Goal: Transaction & Acquisition: Subscribe to service/newsletter

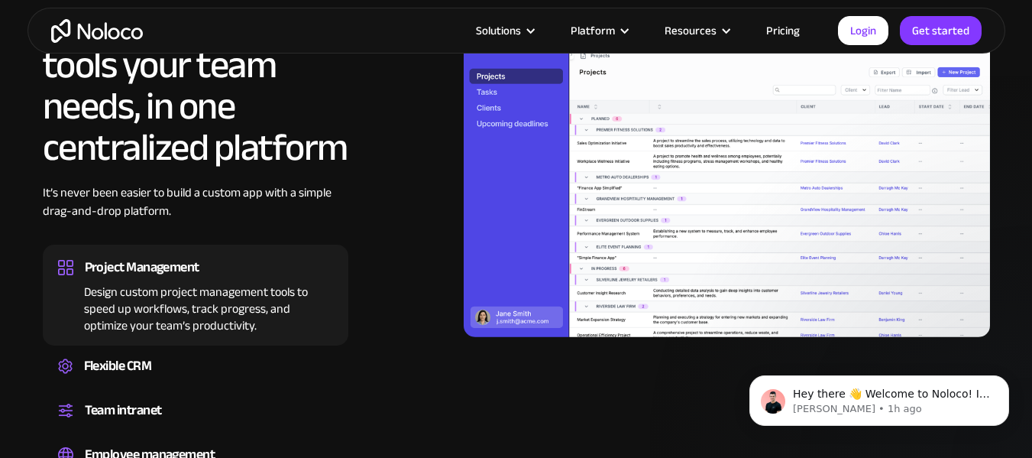
scroll to position [1375, 0]
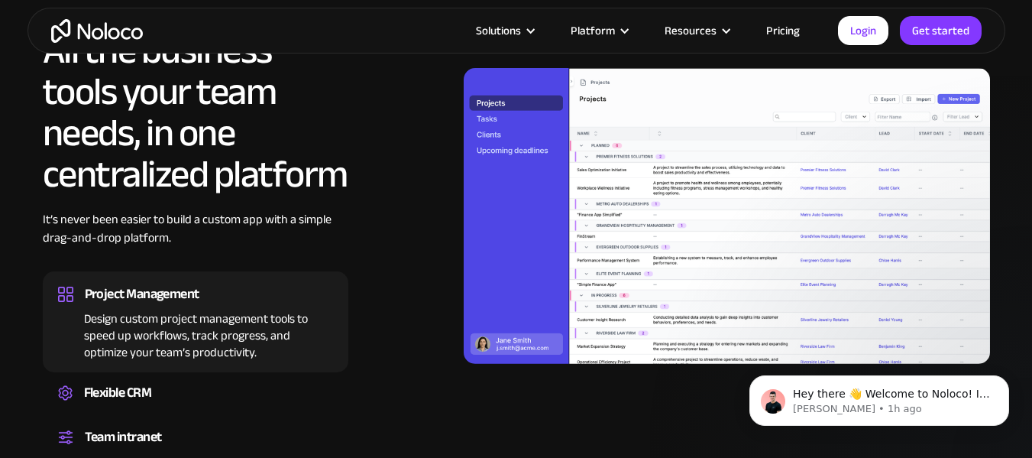
click at [480, 120] on img at bounding box center [727, 216] width 526 height 296
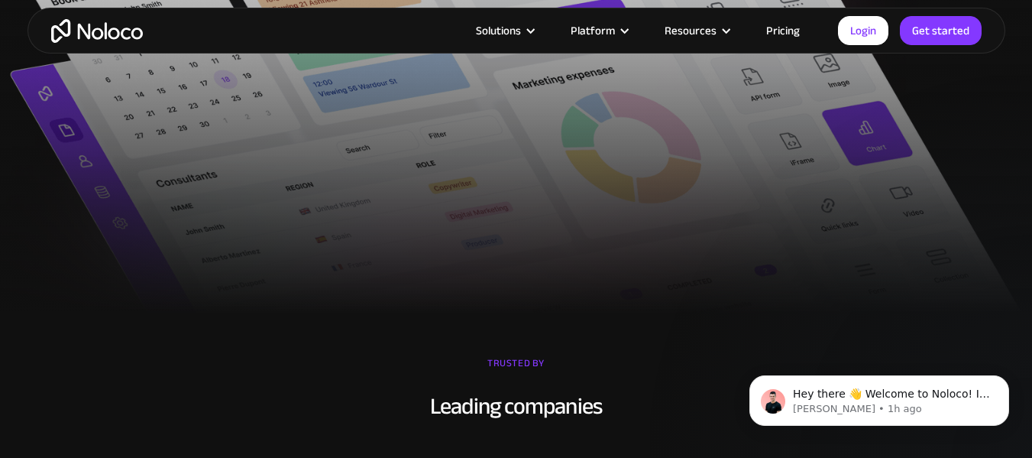
scroll to position [764, 0]
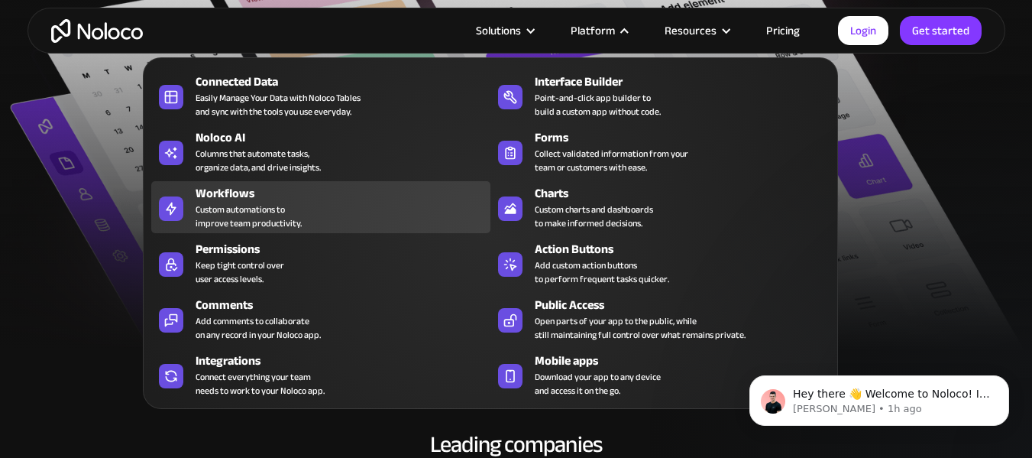
click at [350, 219] on div "Workflows Custom automations to improve team productivity." at bounding box center [339, 207] width 287 height 46
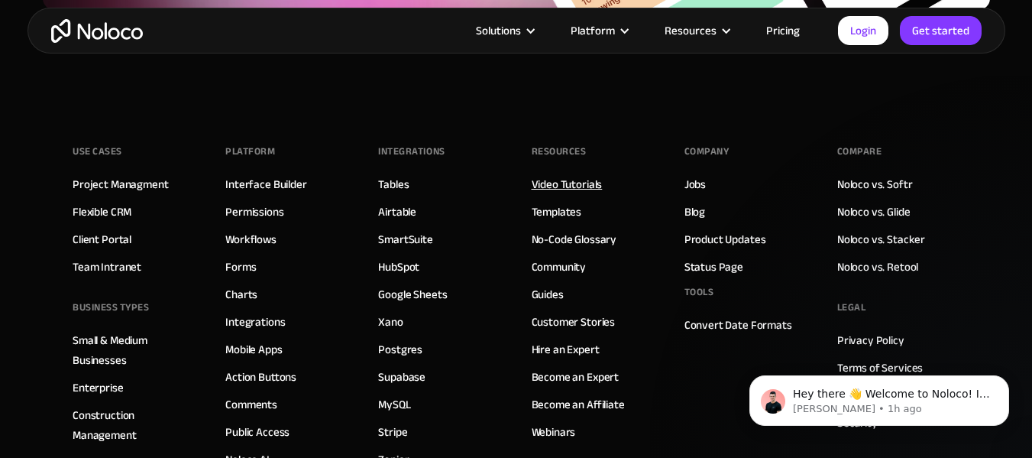
scroll to position [5731, 0]
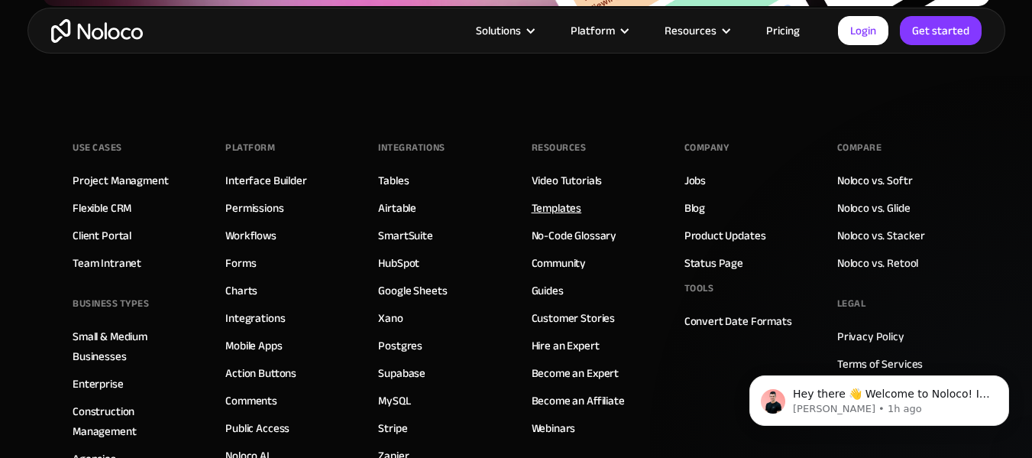
click at [560, 204] on link "Templates" at bounding box center [557, 208] width 50 height 20
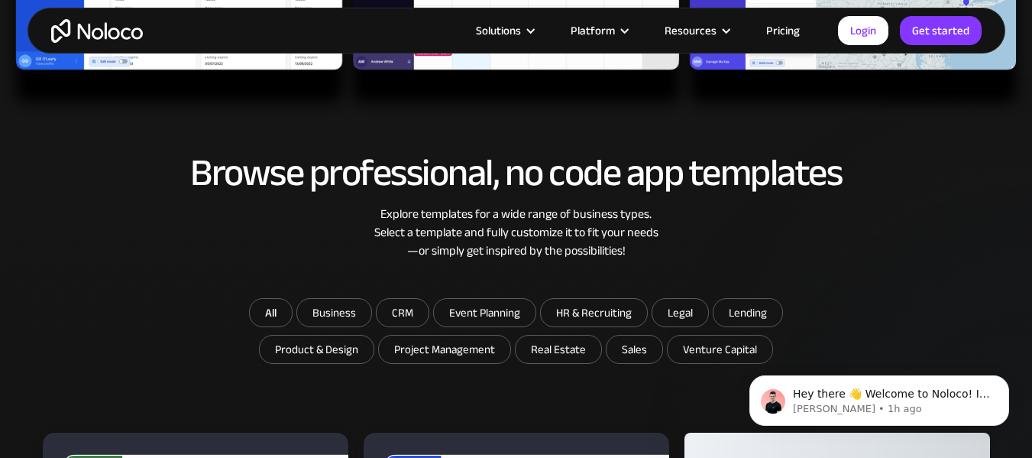
scroll to position [764, 0]
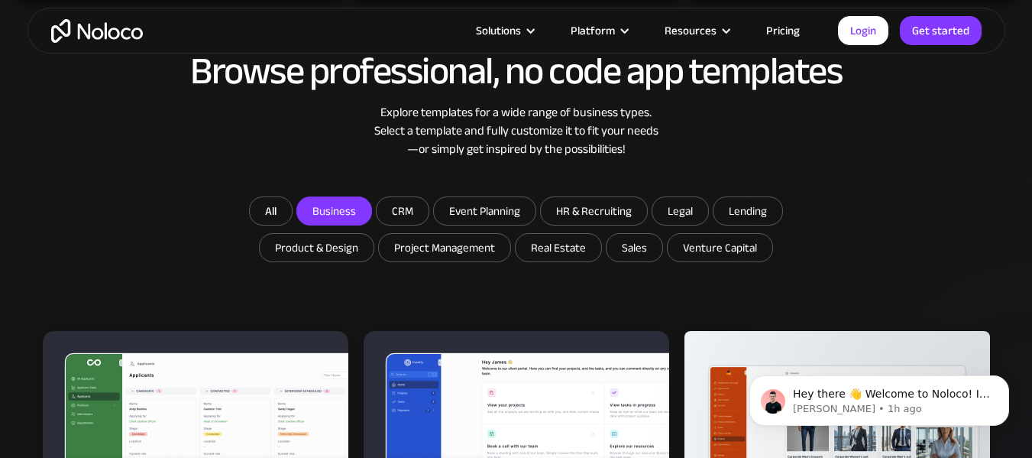
click at [335, 209] on input "Business" at bounding box center [334, 211] width 74 height 28
checkbox input "true"
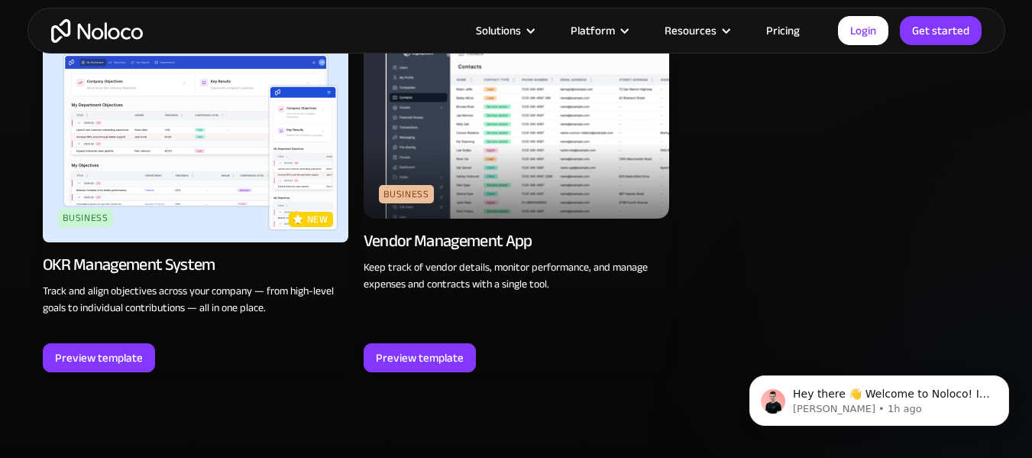
scroll to position [1528, 0]
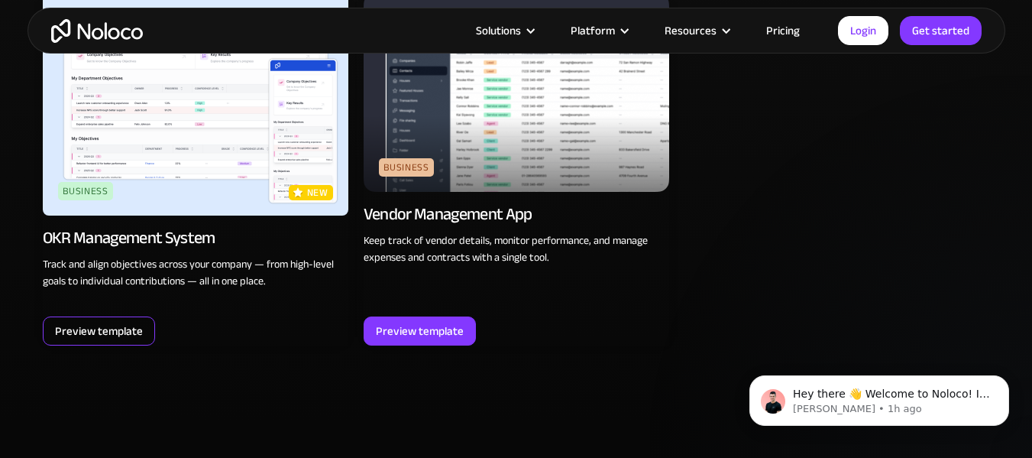
click at [135, 332] on div "Preview template" at bounding box center [99, 331] width 88 height 20
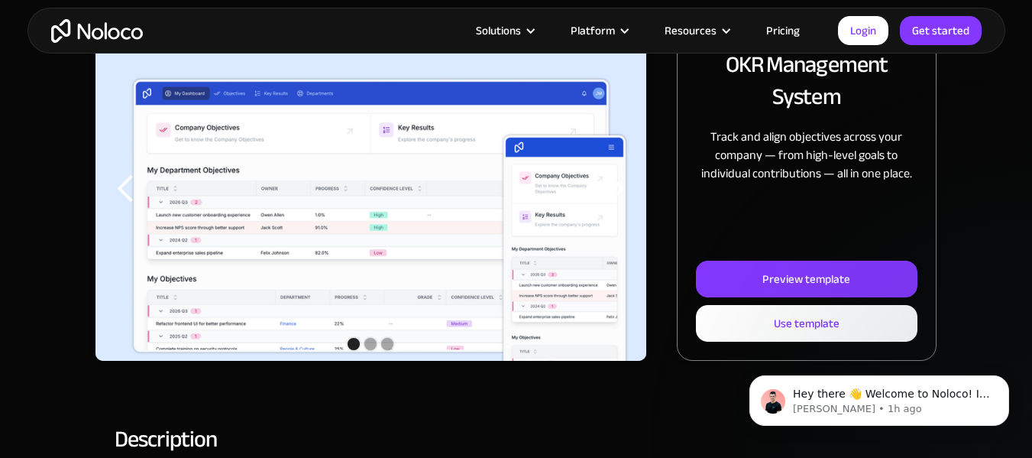
scroll to position [382, 0]
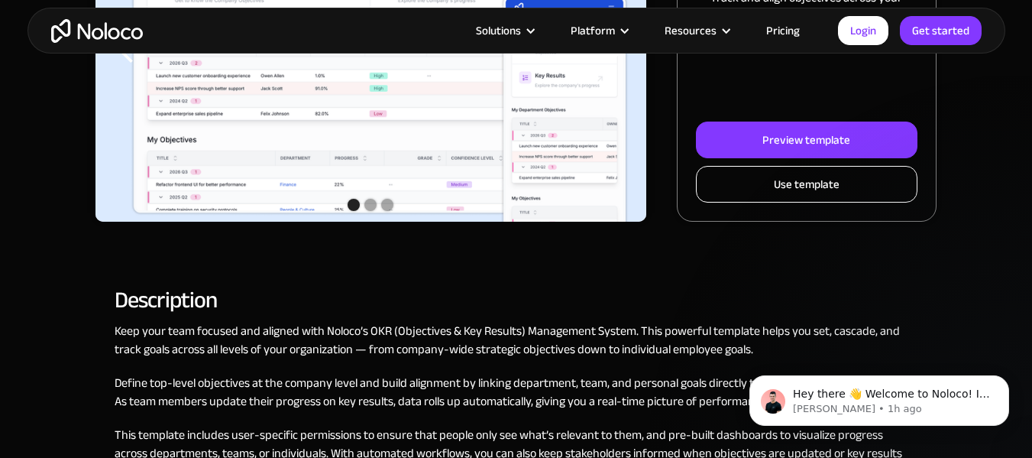
click at [763, 183] on link "Use template" at bounding box center [807, 184] width 222 height 37
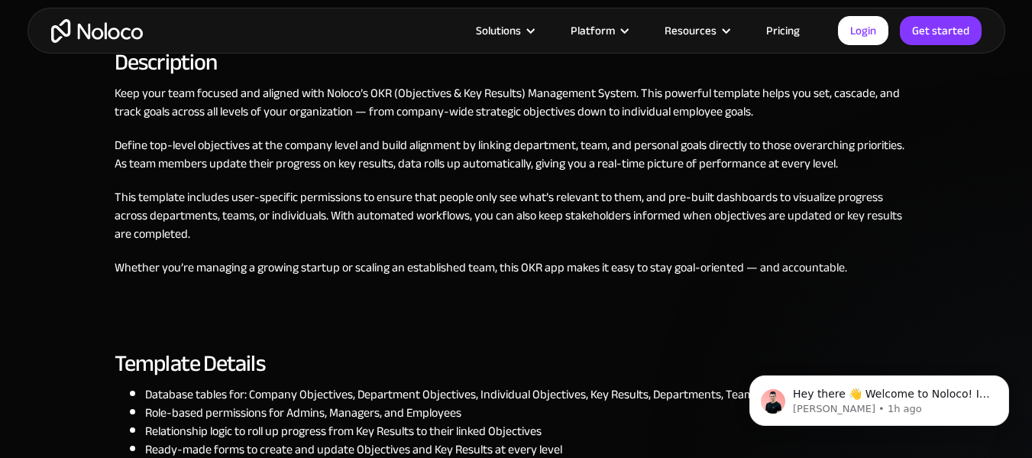
scroll to position [724, 0]
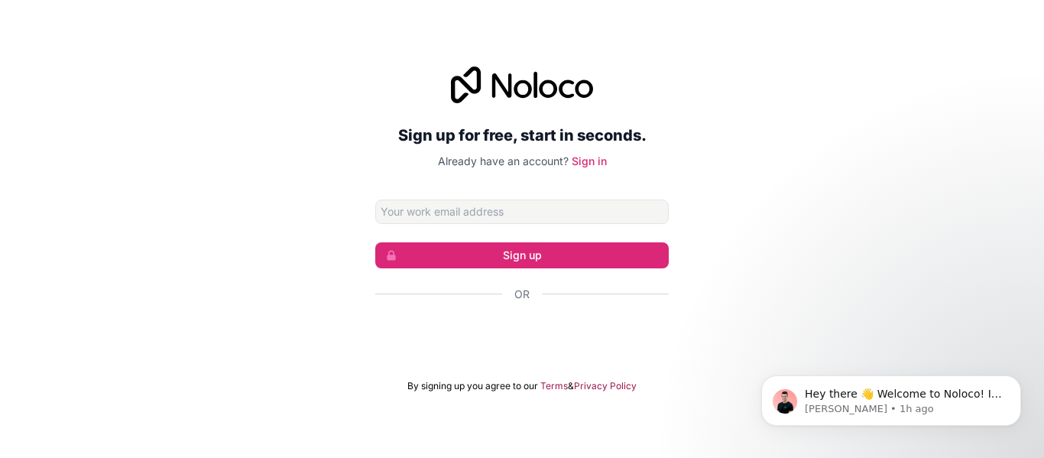
click at [455, 213] on input "Email address" at bounding box center [521, 211] width 293 height 24
click at [768, 178] on div "Sign up for free, start in seconds. Already have an account? Sign in Sign up Or…" at bounding box center [522, 229] width 1044 height 368
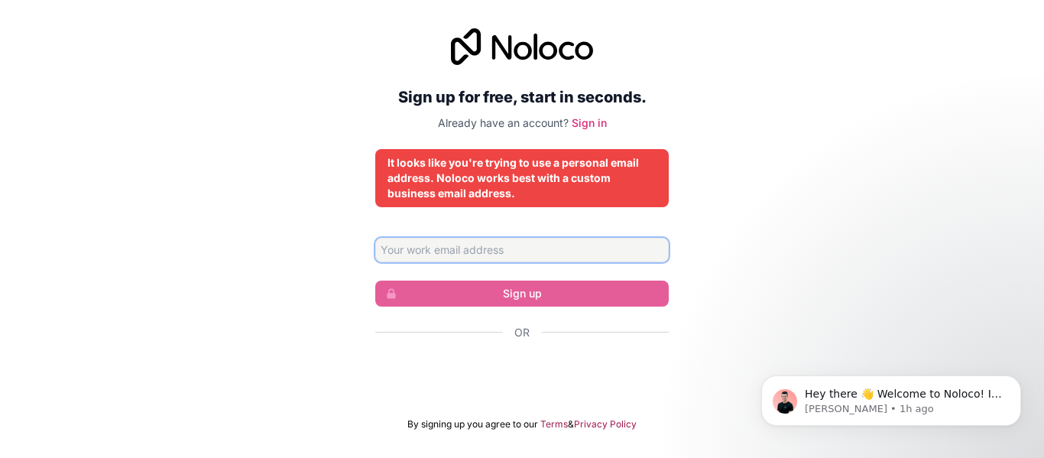
click at [496, 241] on input "Email address" at bounding box center [521, 250] width 293 height 24
type input "[EMAIL_ADDRESS][DOMAIN_NAME]"
click at [537, 250] on input "[EMAIL_ADDRESS][DOMAIN_NAME]" at bounding box center [521, 250] width 293 height 24
click at [506, 240] on input "[EMAIL_ADDRESS][DOMAIN_NAME]" at bounding box center [521, 250] width 293 height 24
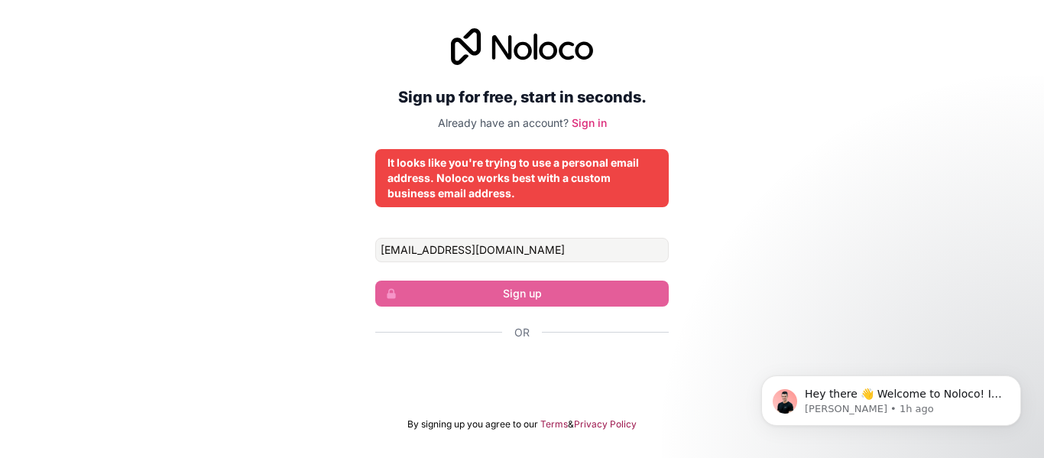
drag, startPoint x: 695, startPoint y: 152, endPoint x: 673, endPoint y: 151, distance: 21.4
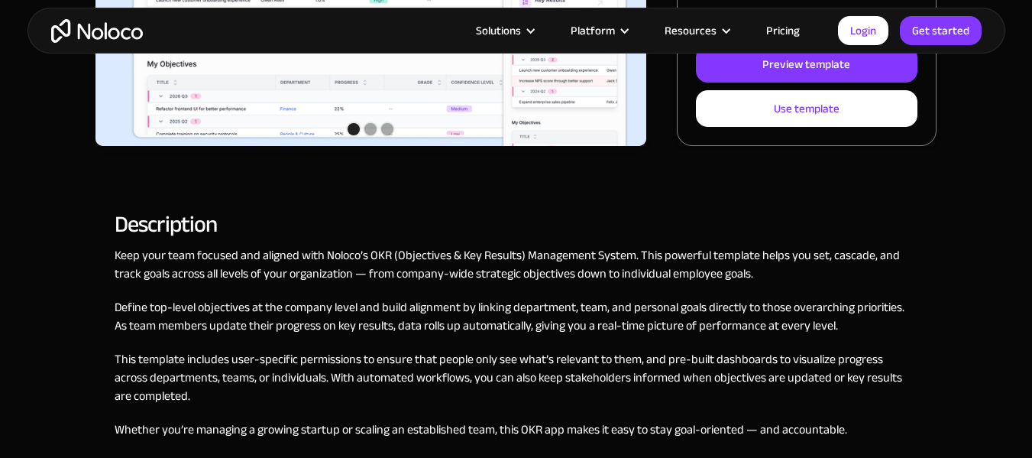
scroll to position [381, 0]
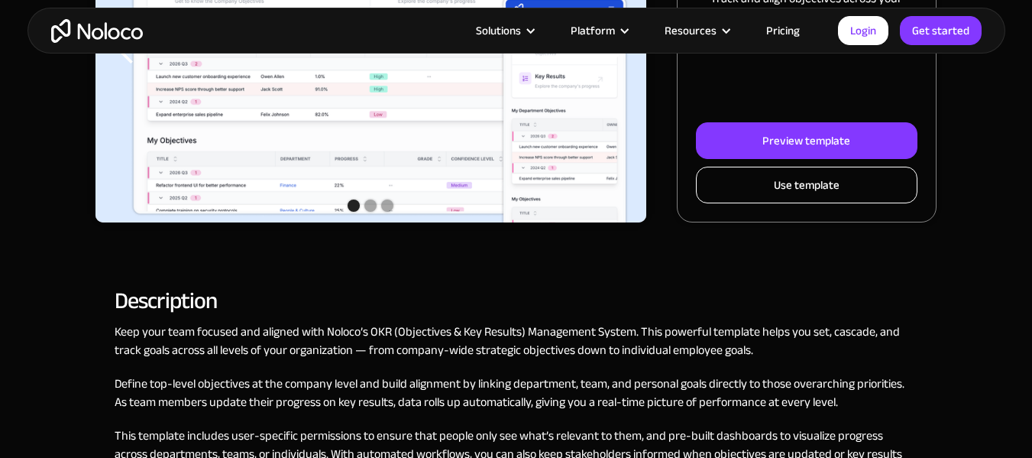
click at [795, 188] on div "Use template" at bounding box center [807, 185] width 66 height 20
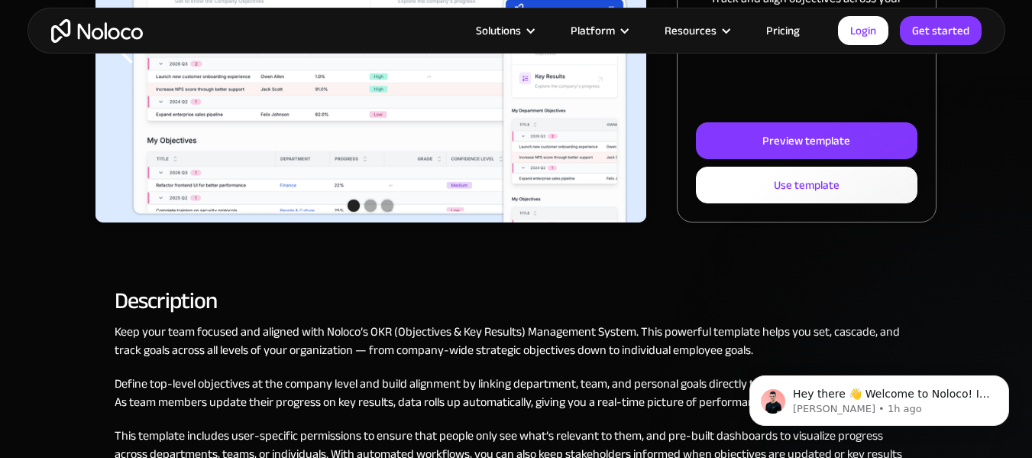
scroll to position [0, 0]
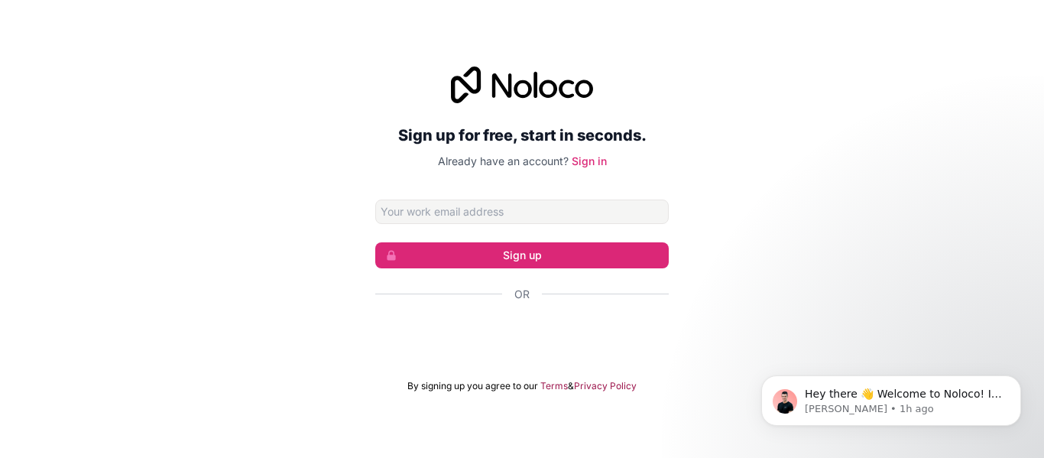
click at [418, 210] on input "Email address" at bounding box center [521, 211] width 293 height 24
type input "[EMAIL_ADDRESS][DOMAIN_NAME]"
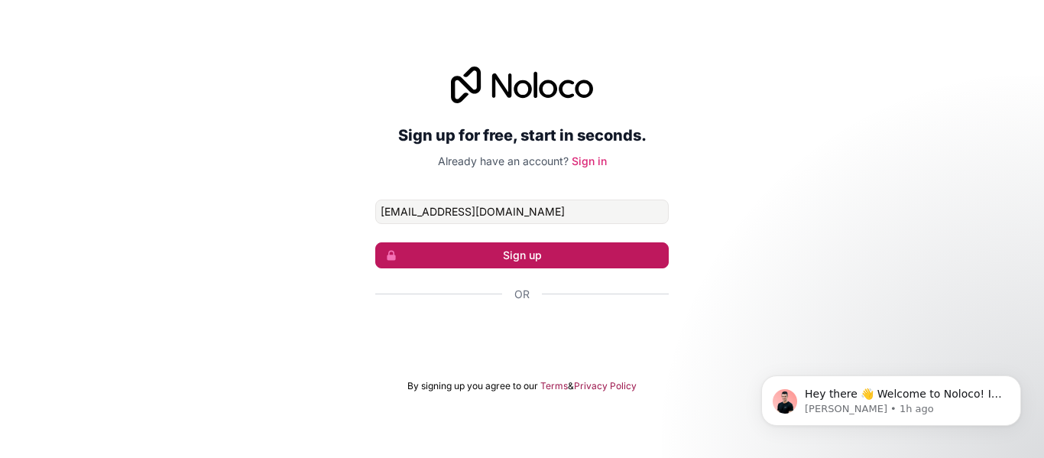
click at [533, 260] on button "Sign up" at bounding box center [521, 255] width 293 height 26
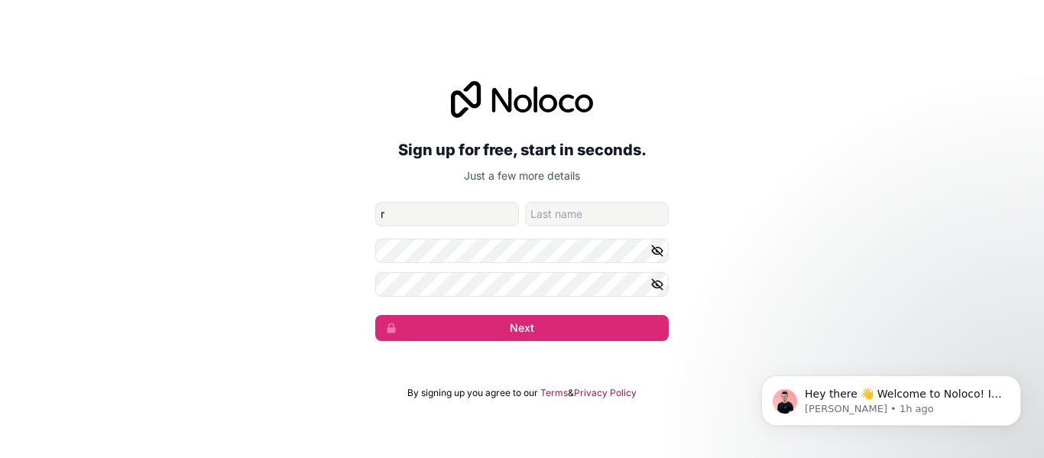
type input "Rauwen"
type input "[PERSON_NAME]"
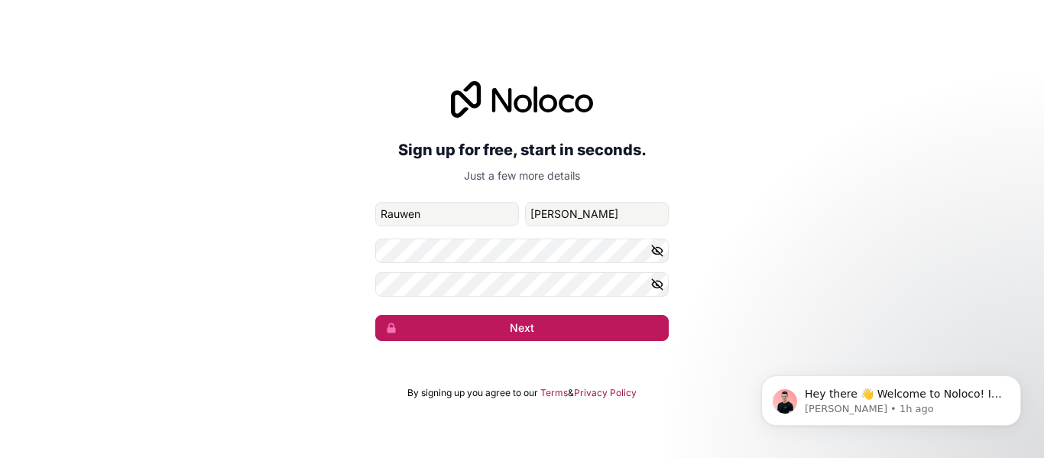
click at [540, 335] on button "Next" at bounding box center [521, 328] width 293 height 26
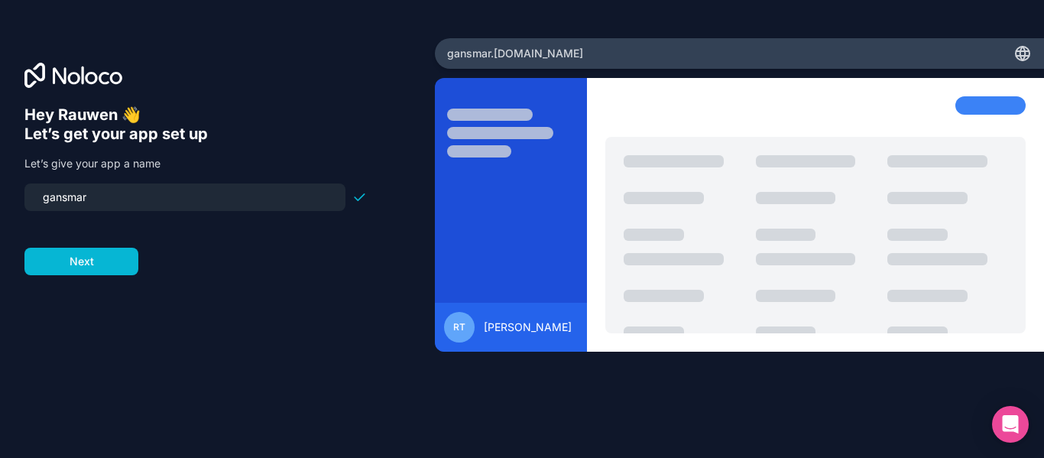
drag, startPoint x: 159, startPoint y: 197, endPoint x: 44, endPoint y: 202, distance: 115.5
click at [44, 202] on input "gansmar" at bounding box center [185, 196] width 303 height 21
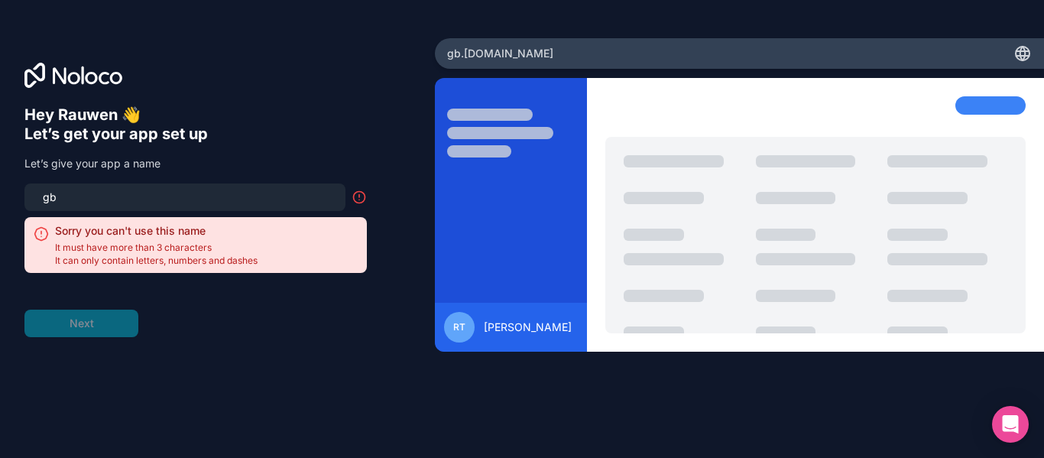
type input "g"
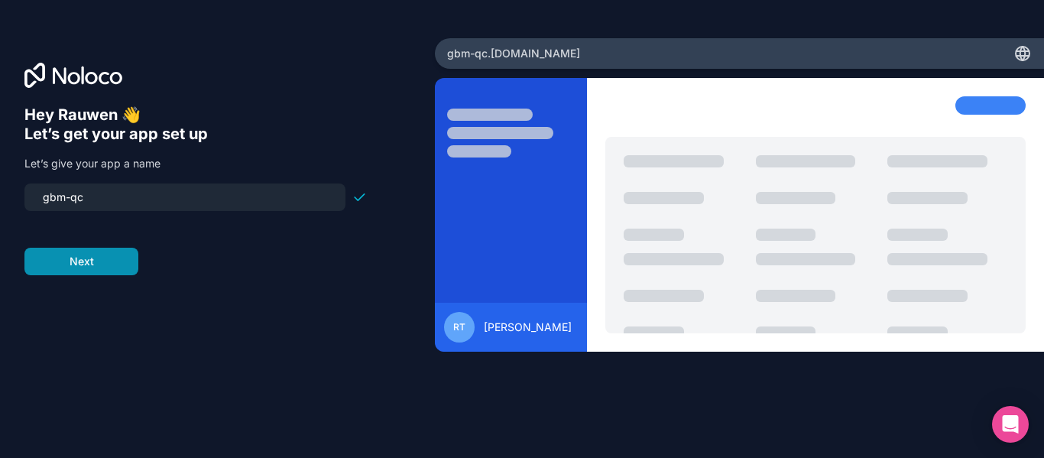
type input "gbm-qc"
click at [90, 257] on button "Next" at bounding box center [81, 262] width 114 height 28
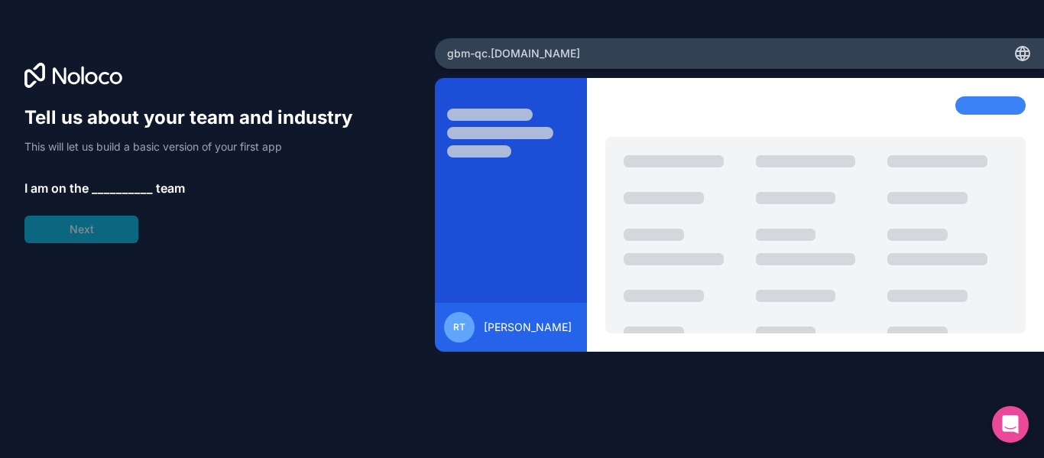
click at [103, 185] on span "__________" at bounding box center [122, 188] width 61 height 18
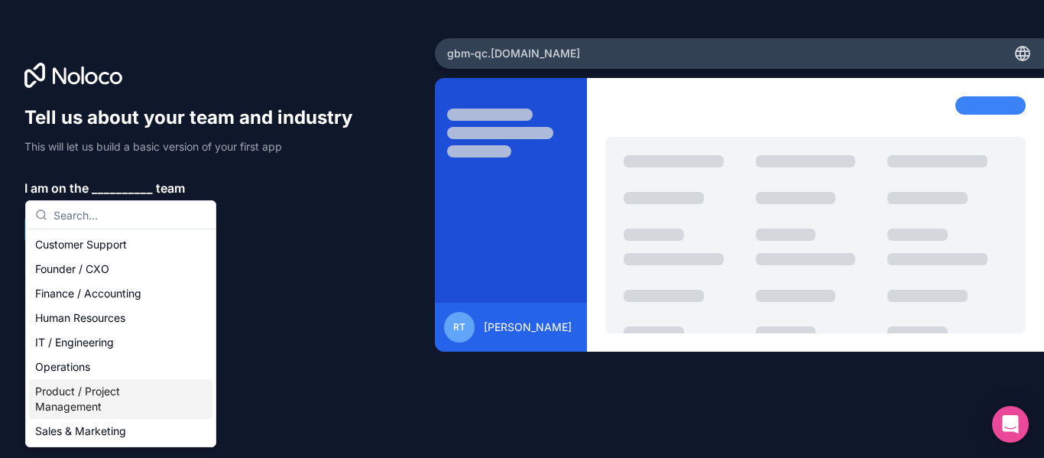
click at [61, 396] on div "Product / Project Management" at bounding box center [120, 399] width 183 height 40
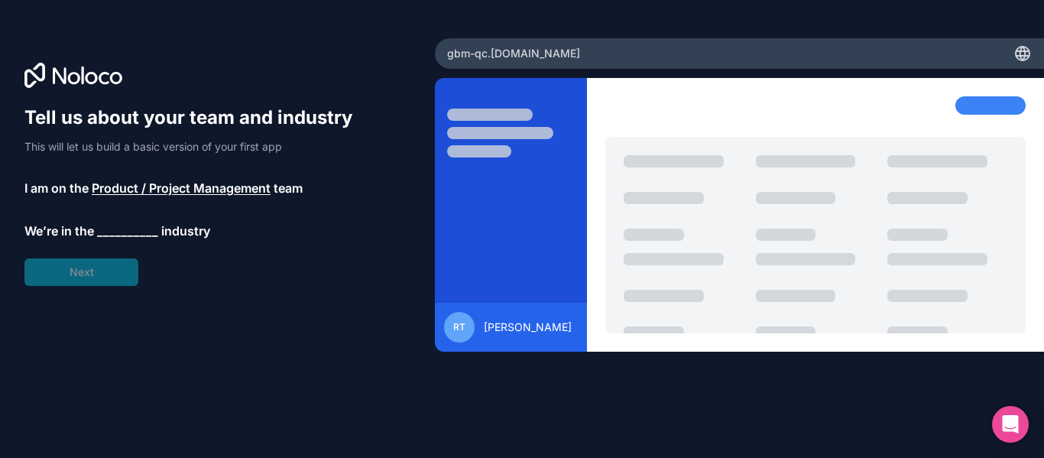
click at [108, 235] on span "__________" at bounding box center [127, 231] width 61 height 18
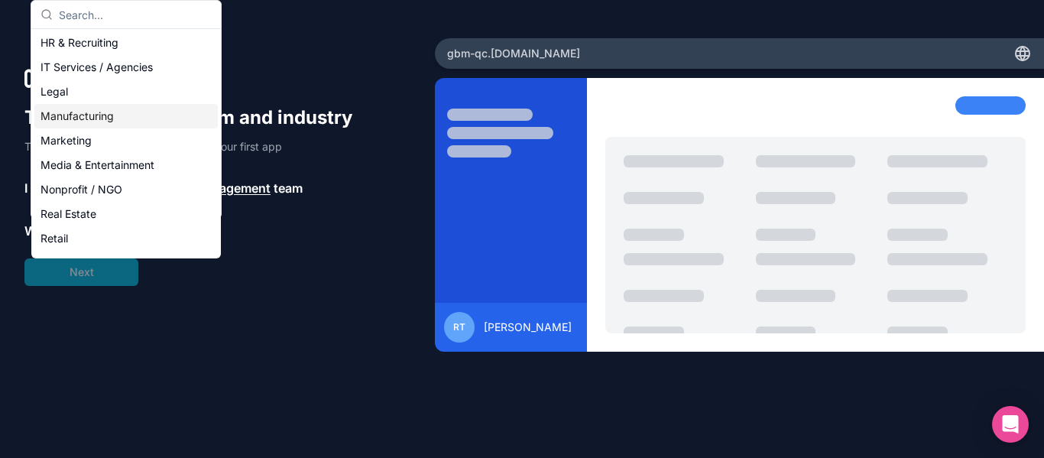
scroll to position [153, 0]
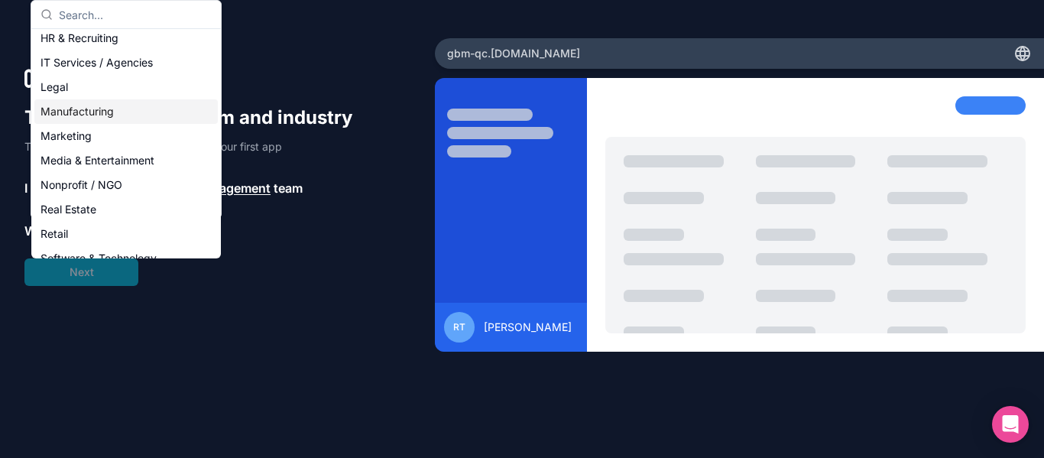
click at [89, 111] on div "Manufacturing" at bounding box center [125, 111] width 183 height 24
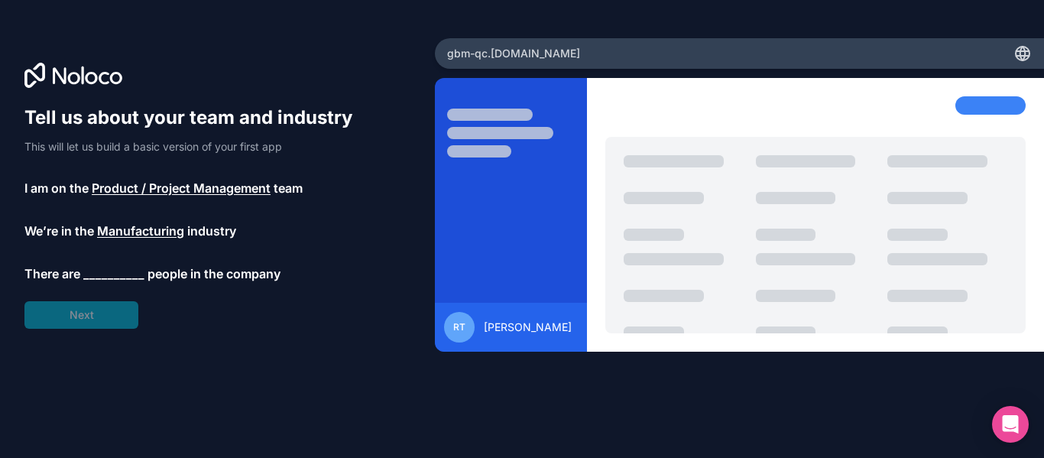
click at [112, 274] on span "__________" at bounding box center [113, 273] width 61 height 18
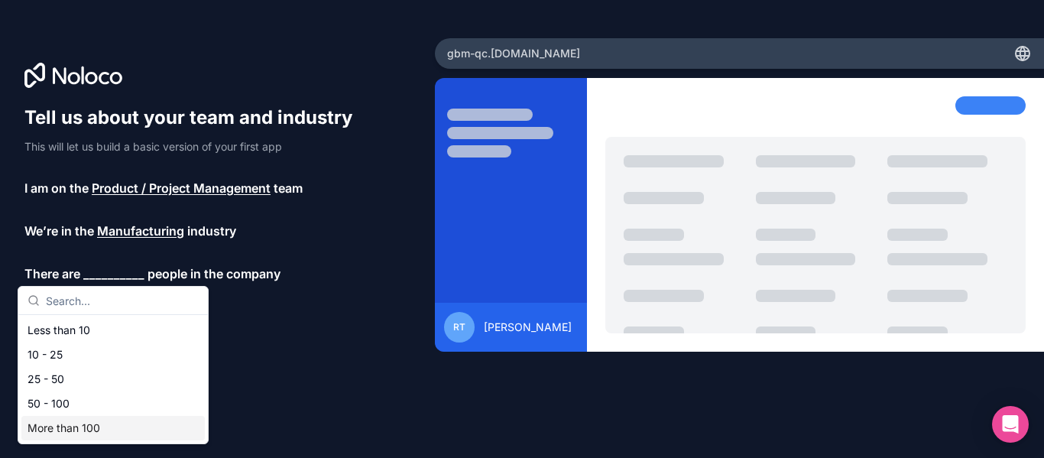
click at [66, 428] on div "More than 100" at bounding box center [112, 428] width 183 height 24
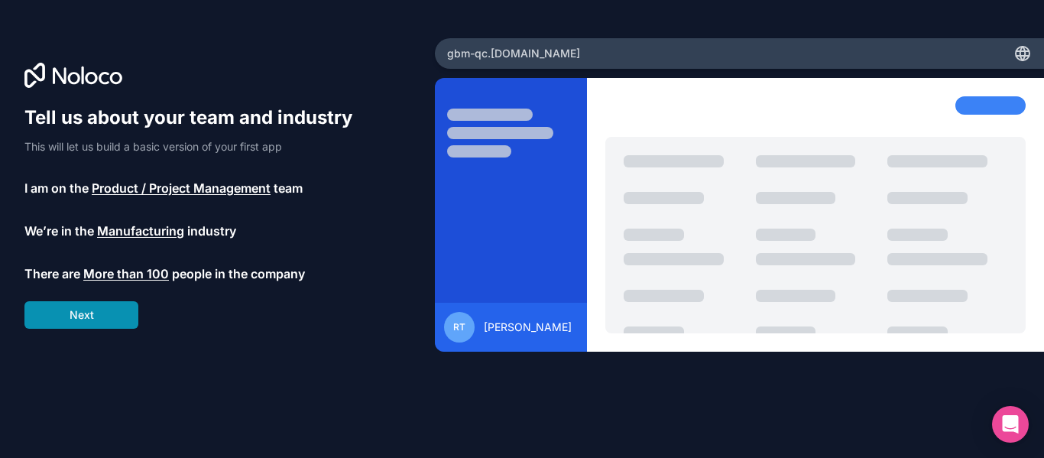
click at [86, 313] on button "Next" at bounding box center [81, 315] width 114 height 28
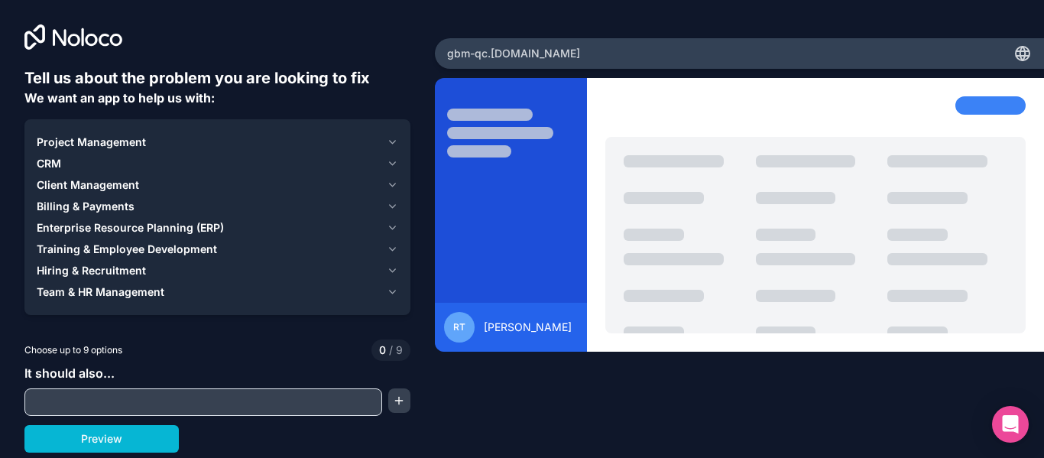
click at [393, 160] on icon "button" at bounding box center [392, 163] width 11 height 12
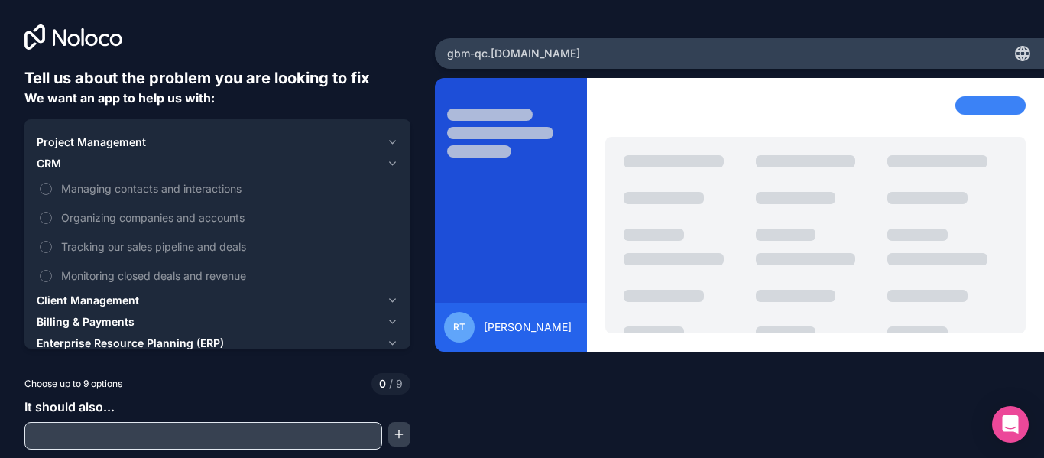
click at [390, 160] on icon "button" at bounding box center [392, 163] width 11 height 12
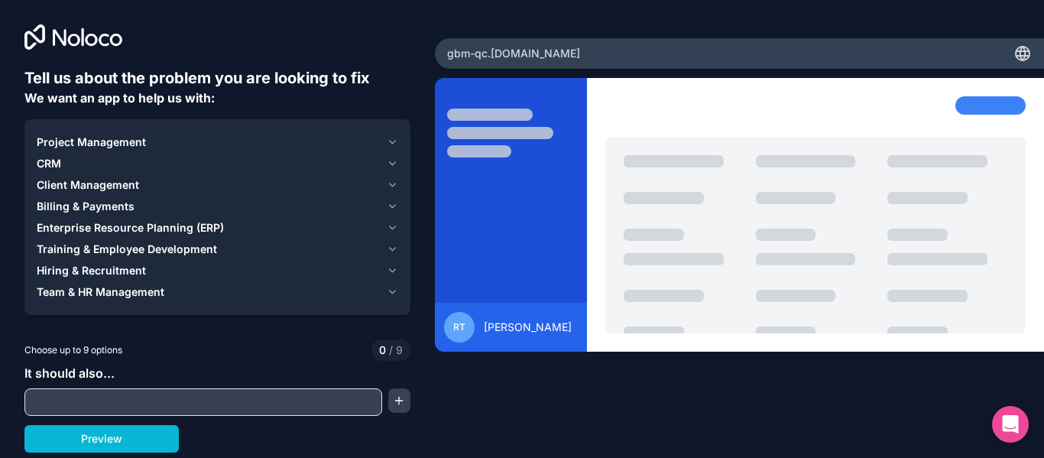
click at [390, 138] on icon "button" at bounding box center [392, 142] width 11 height 12
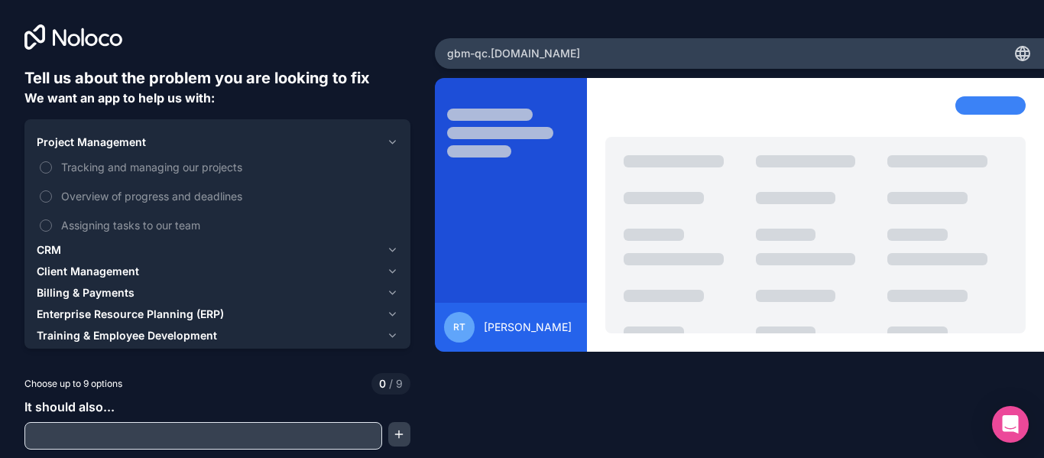
click at [390, 138] on icon "button" at bounding box center [392, 142] width 11 height 12
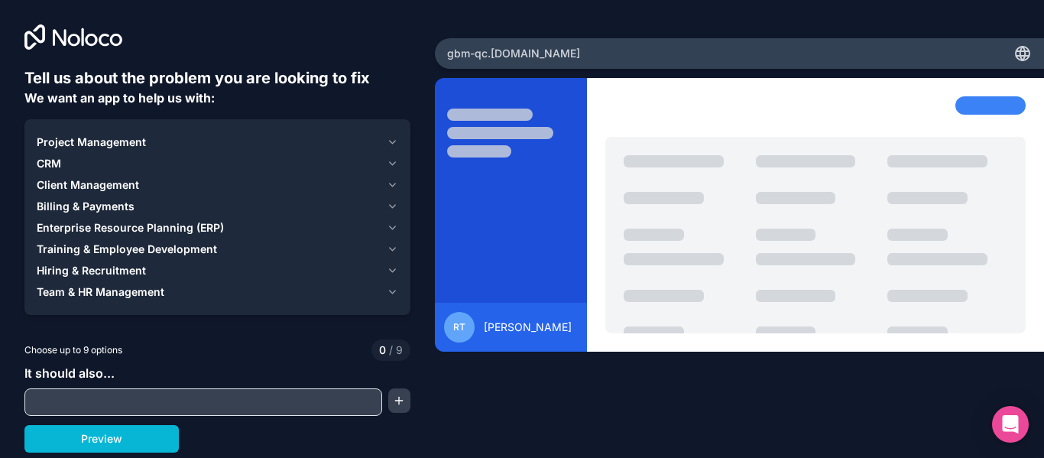
click at [390, 221] on button "Enterprise Resource Planning (ERP)" at bounding box center [217, 227] width 361 height 21
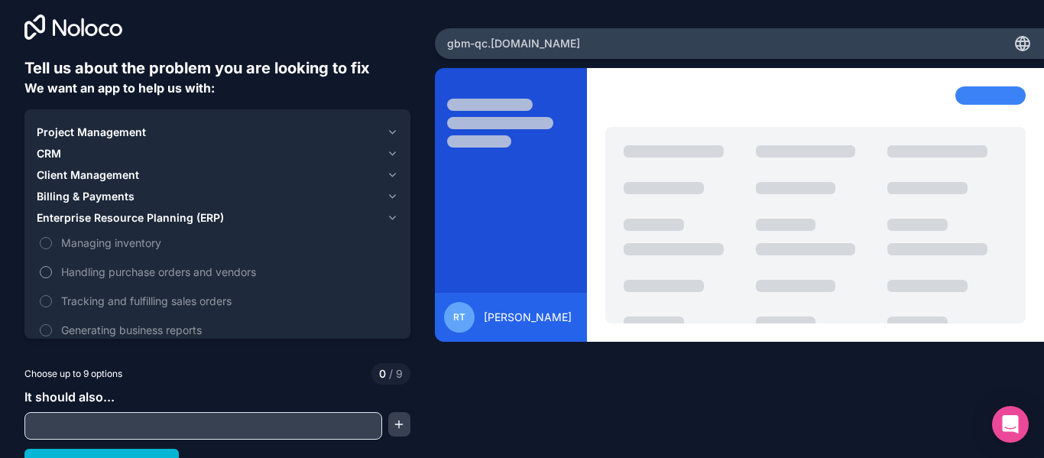
scroll to position [28, 0]
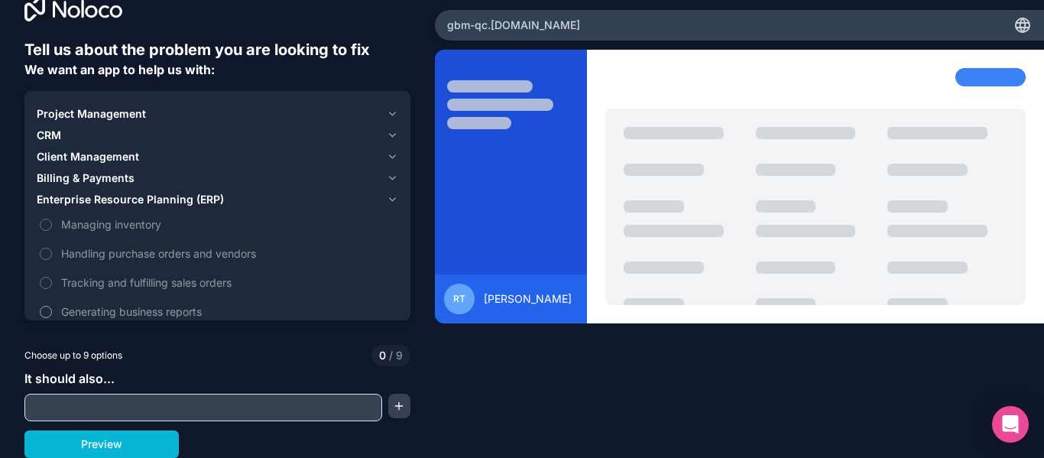
click at [192, 309] on span "Generating business reports" at bounding box center [228, 311] width 334 height 16
click at [52, 309] on button "Generating business reports" at bounding box center [46, 312] width 12 height 12
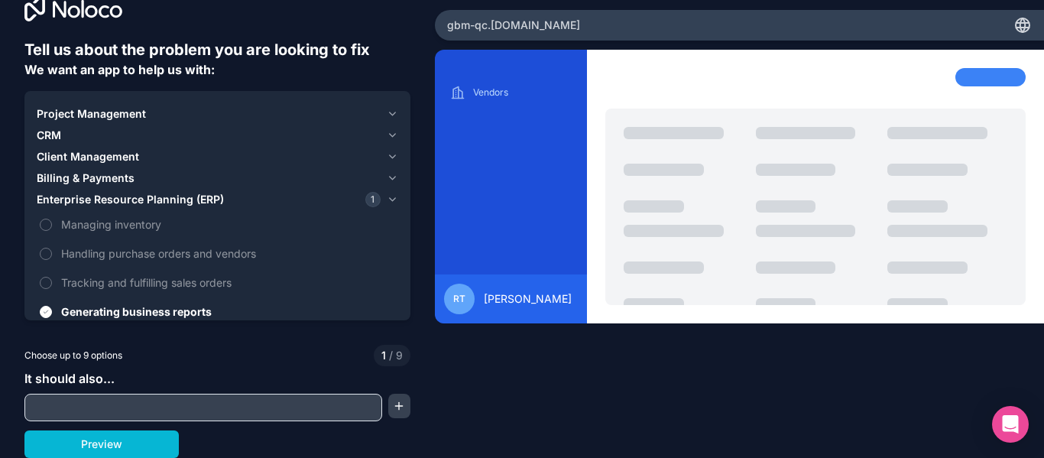
click at [261, 358] on div "Choose up to 9 options 1 / 9" at bounding box center [217, 355] width 386 height 21
click at [393, 198] on icon "button" at bounding box center [392, 199] width 11 height 12
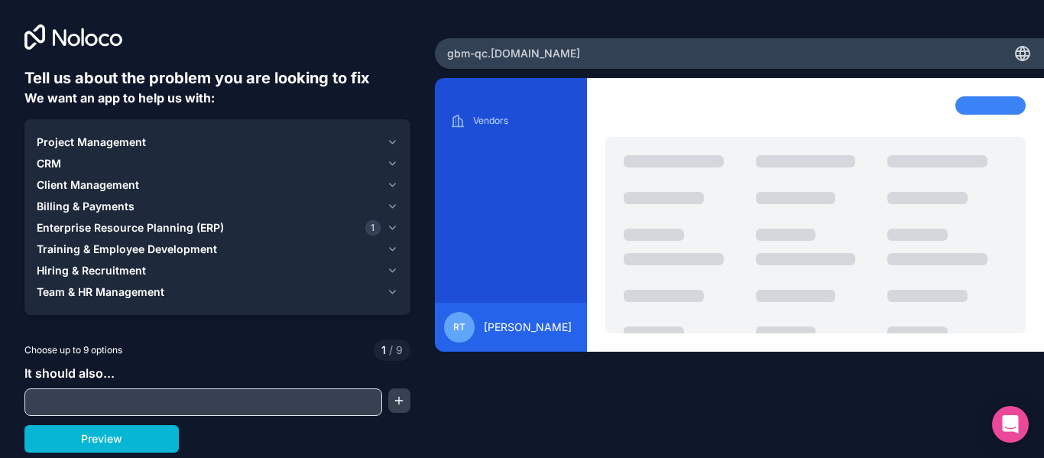
click at [234, 142] on div "Project Management" at bounding box center [209, 141] width 344 height 15
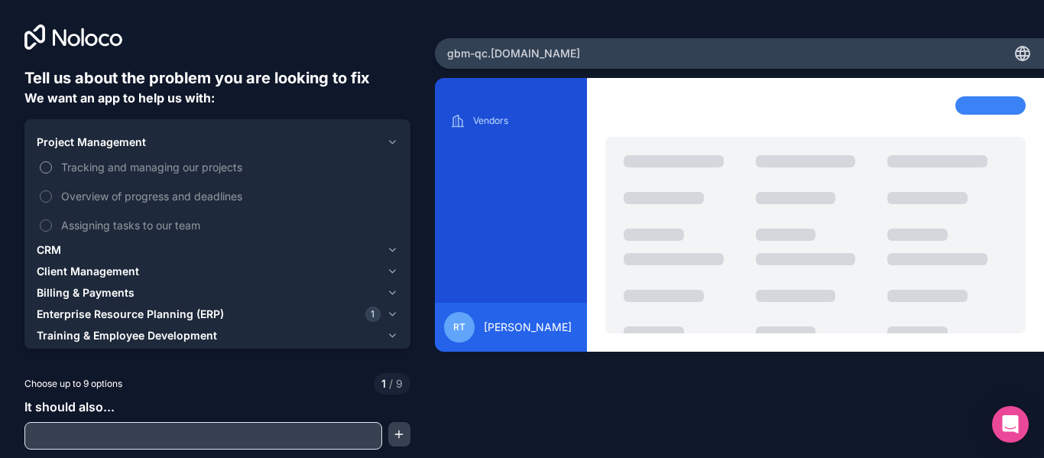
click at [180, 170] on span "Tracking and managing our projects" at bounding box center [228, 167] width 334 height 16
click at [52, 170] on button "Tracking and managing our projects" at bounding box center [46, 167] width 12 height 12
click at [150, 192] on span "Overview of progress and deadlines" at bounding box center [228, 196] width 334 height 16
click at [52, 192] on button "Overview of progress and deadlines" at bounding box center [46, 196] width 12 height 12
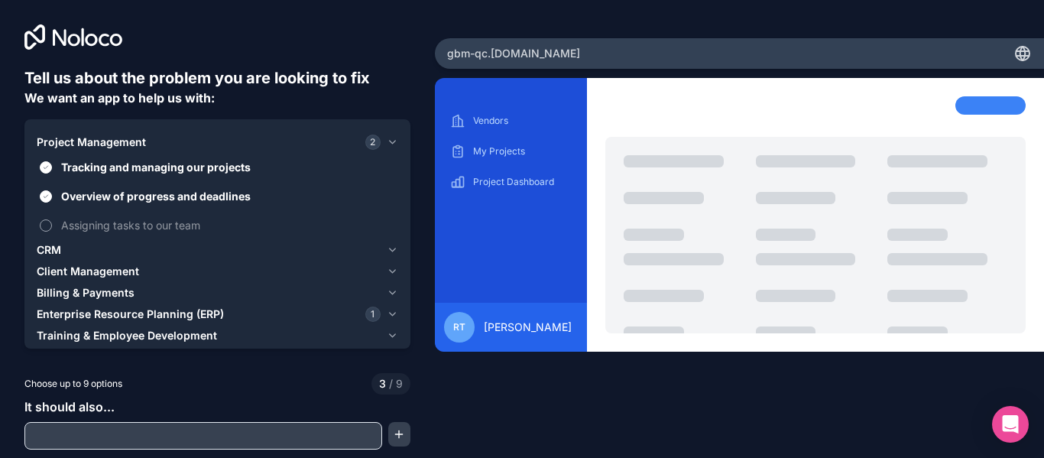
click at [117, 222] on span "Assigning tasks to our team" at bounding box center [228, 225] width 334 height 16
click at [52, 222] on button "Assigning tasks to our team" at bounding box center [46, 225] width 12 height 12
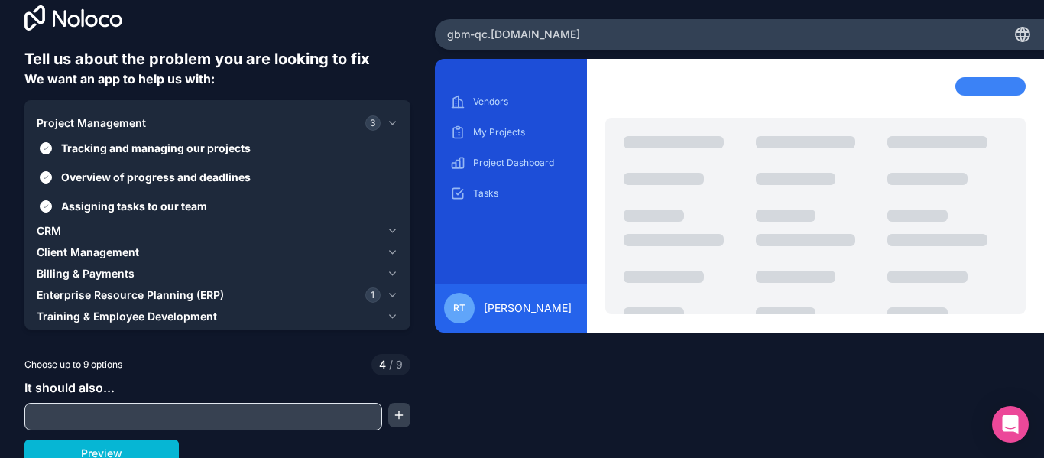
scroll to position [28, 0]
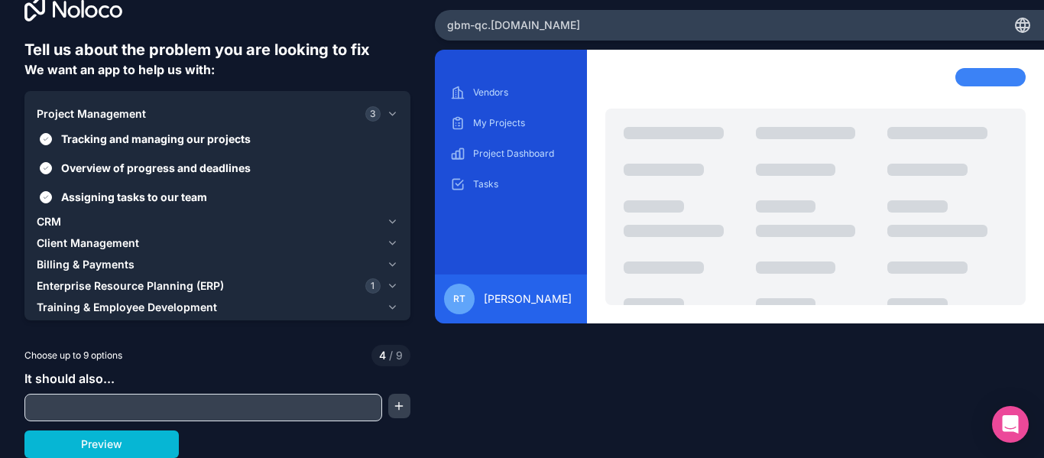
click at [387, 223] on icon "button" at bounding box center [392, 221] width 11 height 12
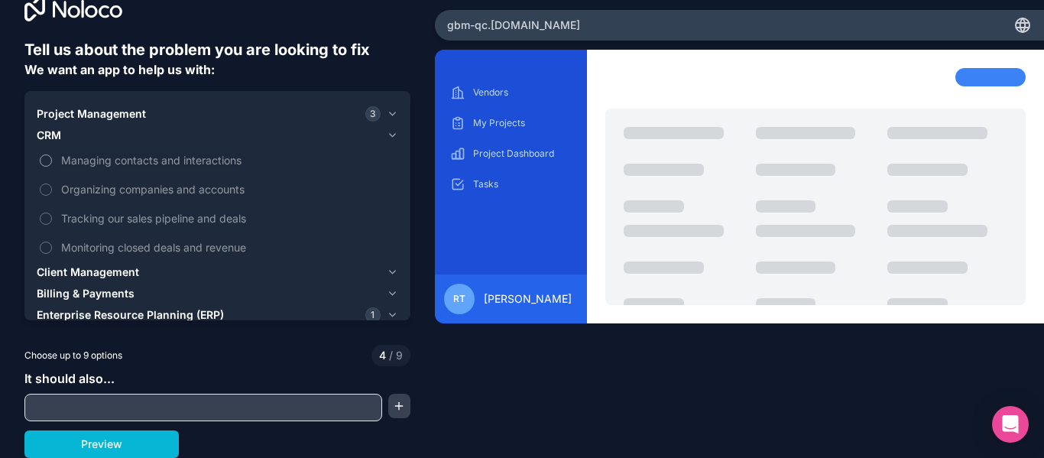
drag, startPoint x: 182, startPoint y: 157, endPoint x: 198, endPoint y: 165, distance: 17.8
click at [183, 157] on span "Managing contacts and interactions" at bounding box center [228, 160] width 334 height 16
click at [52, 157] on button "Managing contacts and interactions" at bounding box center [46, 160] width 12 height 12
click at [230, 187] on span "Organizing companies and accounts" at bounding box center [228, 189] width 334 height 16
click at [52, 187] on button "Organizing companies and accounts" at bounding box center [46, 189] width 12 height 12
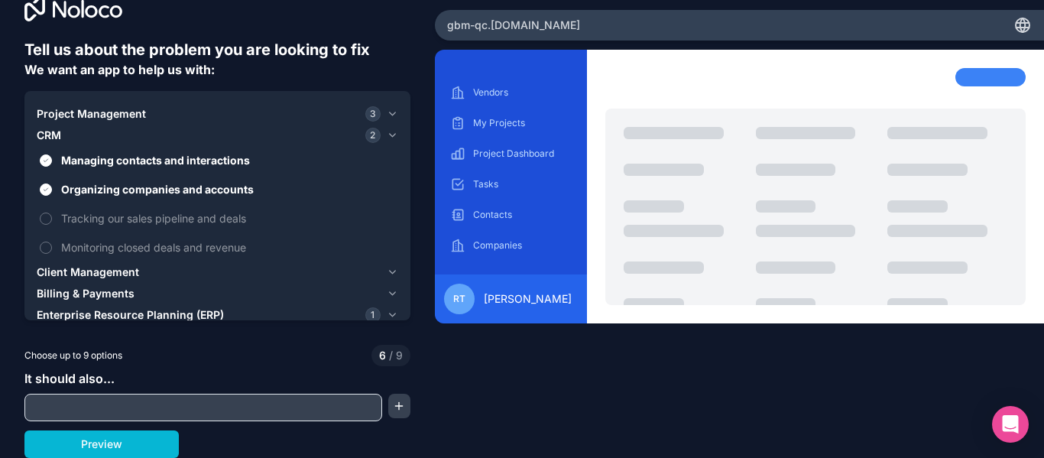
scroll to position [0, 0]
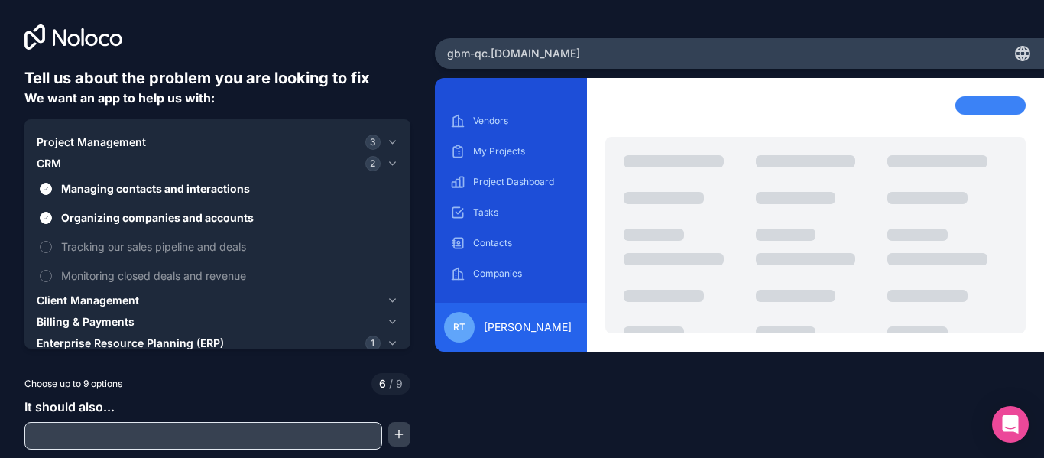
click at [387, 161] on icon "button" at bounding box center [392, 163] width 11 height 12
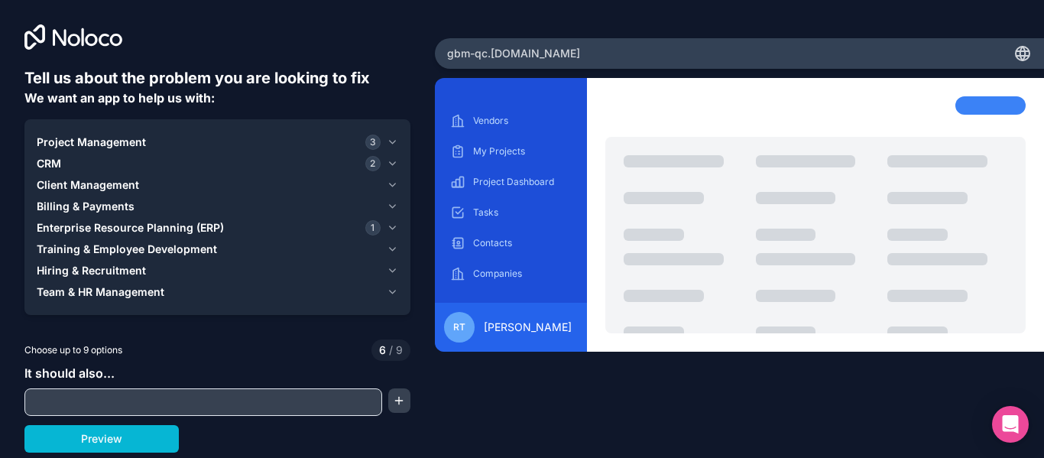
click at [395, 292] on icon "button" at bounding box center [392, 292] width 11 height 12
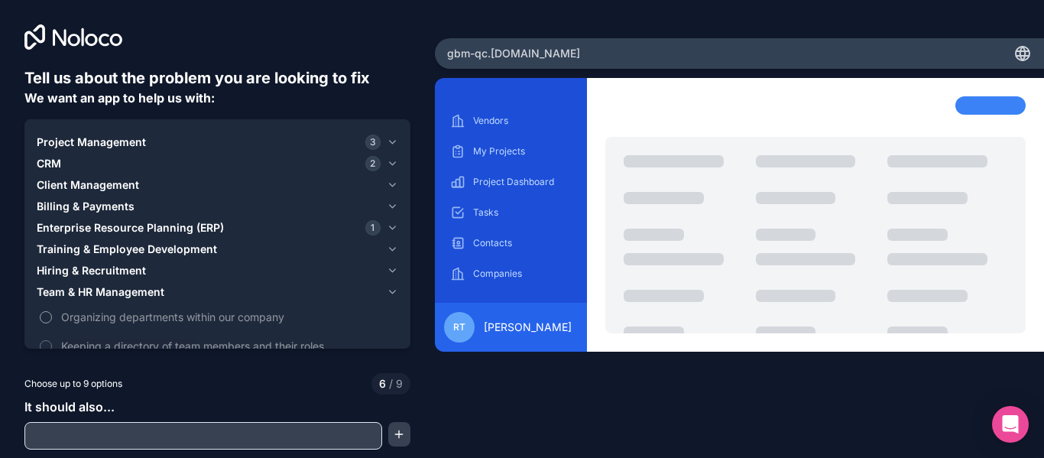
scroll to position [28, 0]
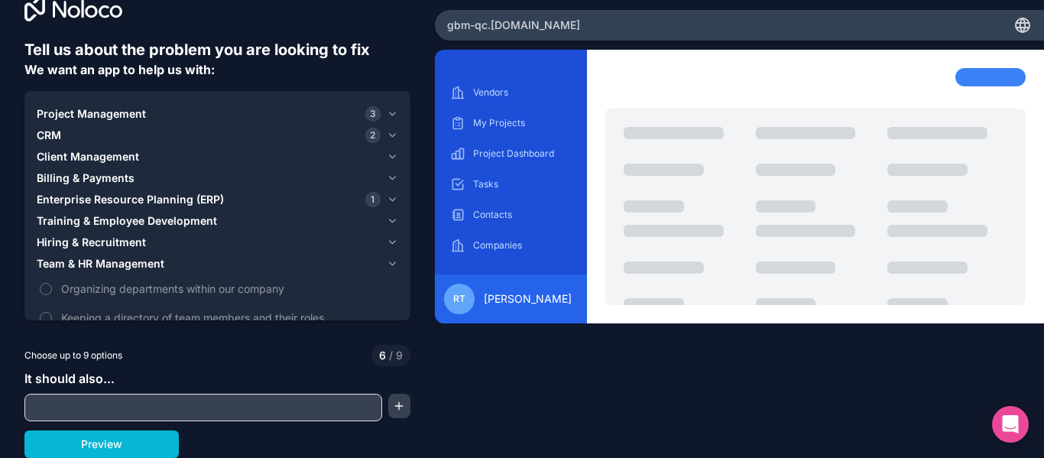
drag, startPoint x: 208, startPoint y: 272, endPoint x: 213, endPoint y: 167, distance: 105.6
click at [213, 167] on div "Project Management 3 CRM 2 Client Management Billing & Payments Enterprise Reso…" at bounding box center [217, 231] width 361 height 257
click at [387, 258] on icon "button" at bounding box center [392, 263] width 11 height 12
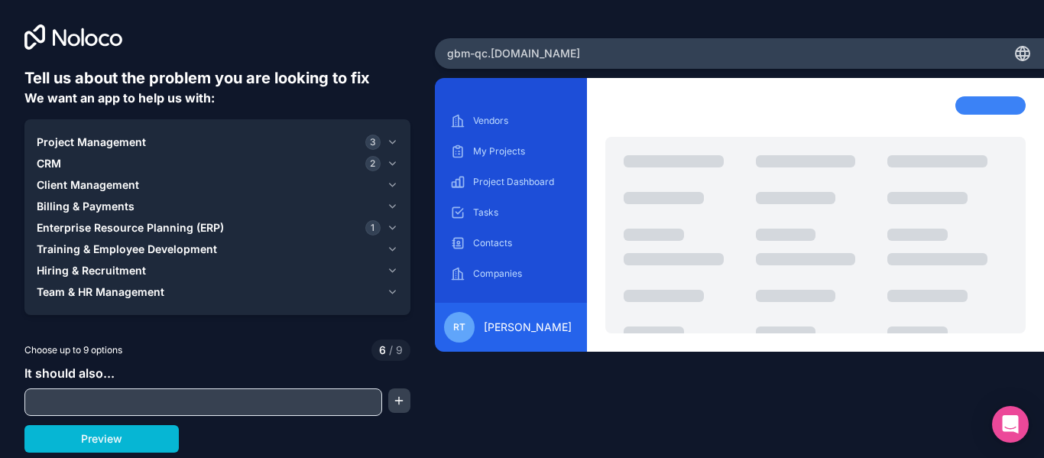
click at [384, 274] on button "Hiring & Recruitment" at bounding box center [217, 270] width 361 height 21
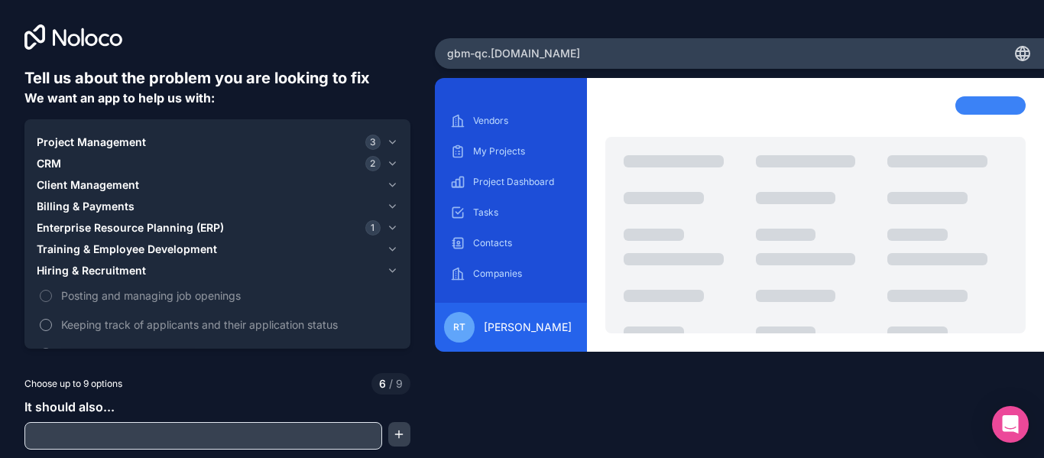
click at [115, 326] on span "Keeping track of applicants and their application status" at bounding box center [228, 324] width 334 height 16
click at [52, 326] on button "Keeping track of applicants and their application status" at bounding box center [46, 325] width 12 height 12
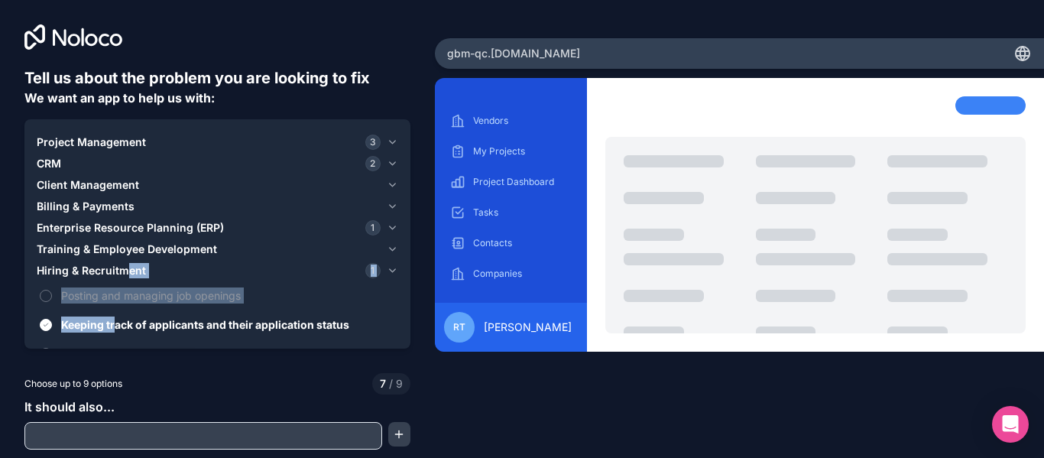
drag, startPoint x: 115, startPoint y: 326, endPoint x: 129, endPoint y: 271, distance: 56.2
click at [129, 271] on div "Hiring & Recruitment 1 Posting and managing job openings Keeping track of appli…" at bounding box center [217, 328] width 361 height 137
click at [387, 266] on icon "button" at bounding box center [392, 270] width 11 height 12
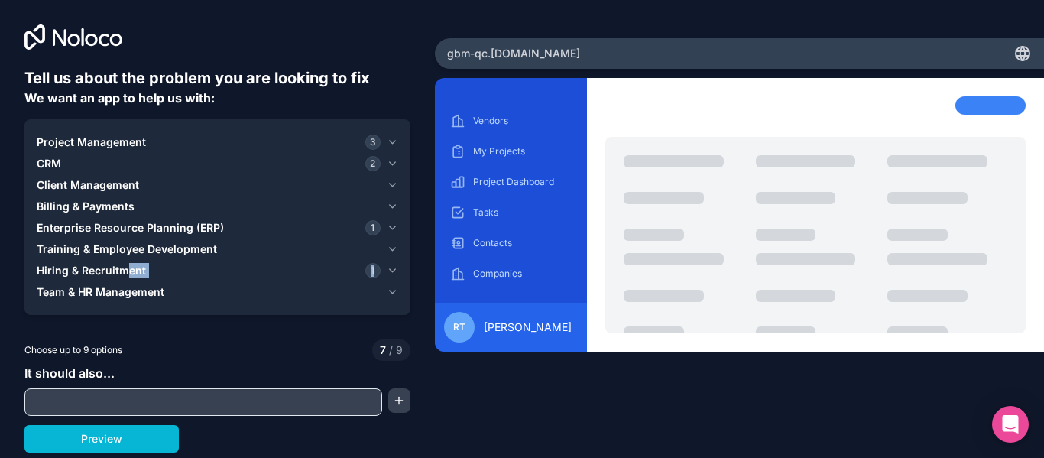
click at [393, 268] on icon "button" at bounding box center [392, 270] width 11 height 12
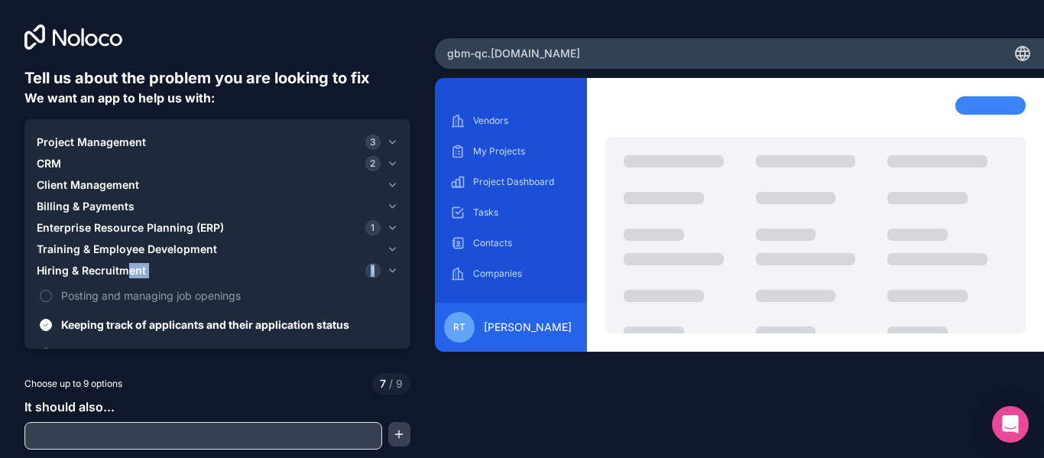
click at [393, 268] on icon "button" at bounding box center [392, 270] width 11 height 12
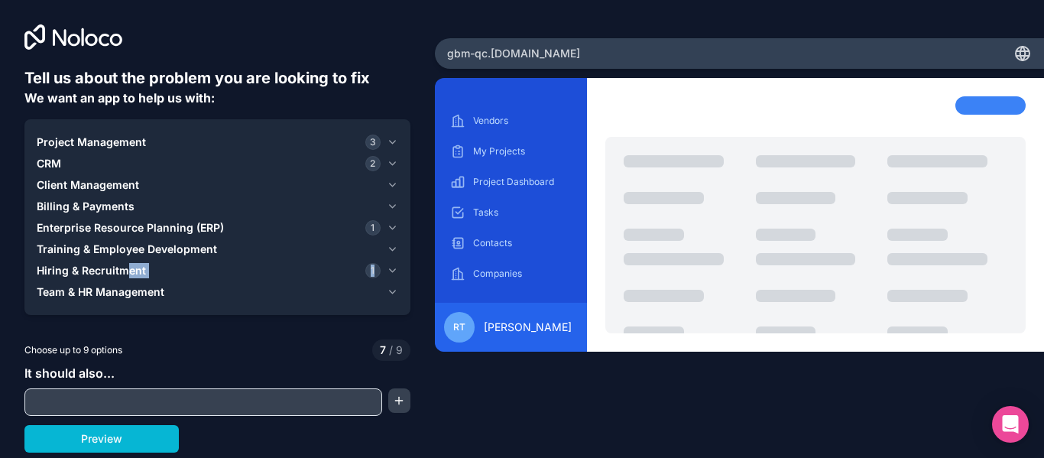
click at [389, 289] on icon "button" at bounding box center [392, 292] width 11 height 12
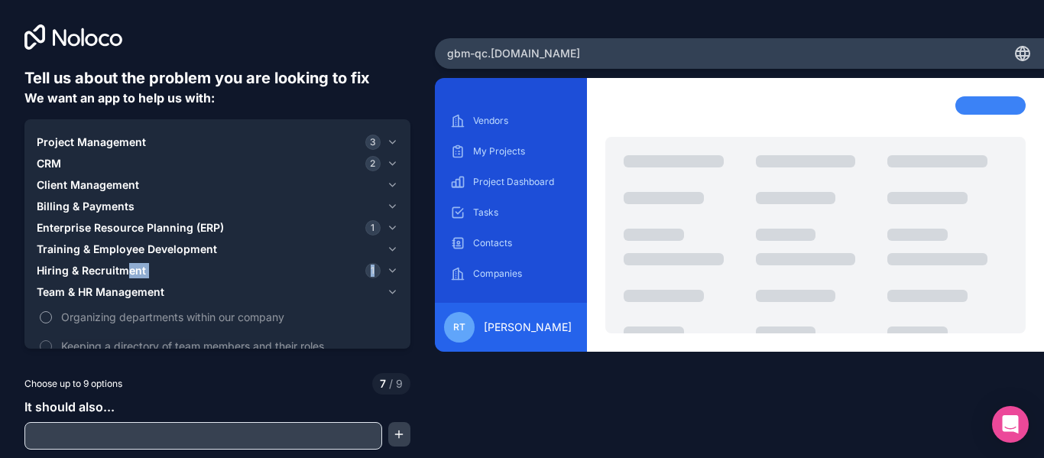
click at [44, 314] on button "Organizing departments within our company" at bounding box center [46, 317] width 12 height 12
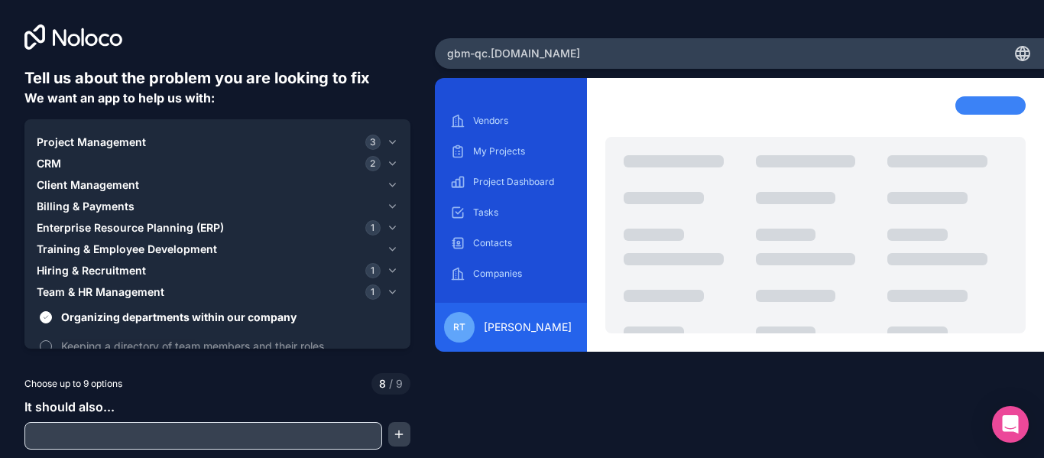
click at [52, 345] on label "Keeping a directory of team members and their roles" at bounding box center [217, 346] width 361 height 28
click at [52, 345] on button "Keeping a directory of team members and their roles" at bounding box center [46, 346] width 12 height 12
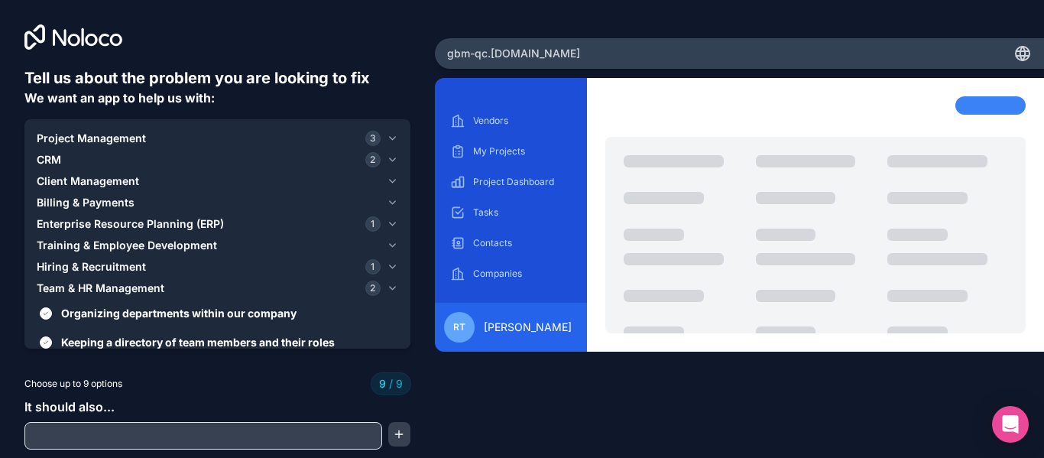
click at [158, 177] on div "Client Management" at bounding box center [209, 180] width 344 height 15
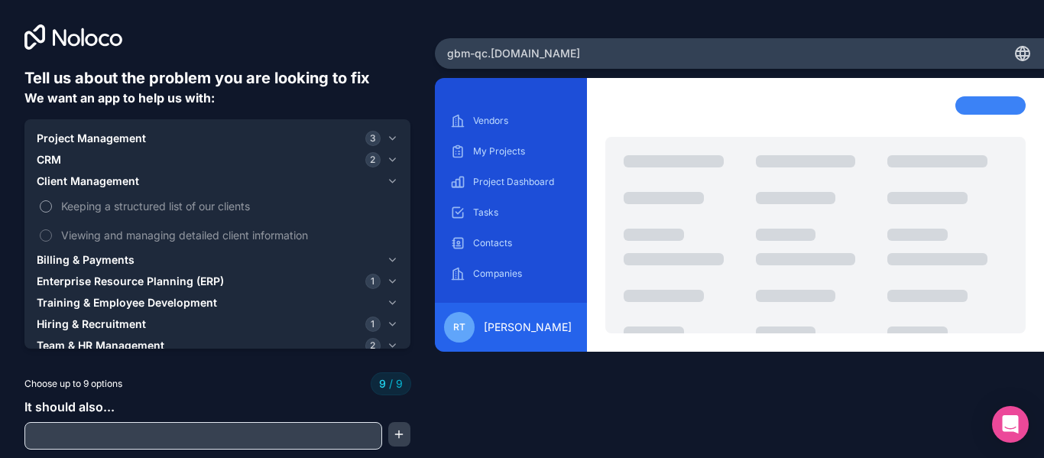
click at [109, 209] on span "Keeping a structured list of our clients" at bounding box center [228, 206] width 334 height 16
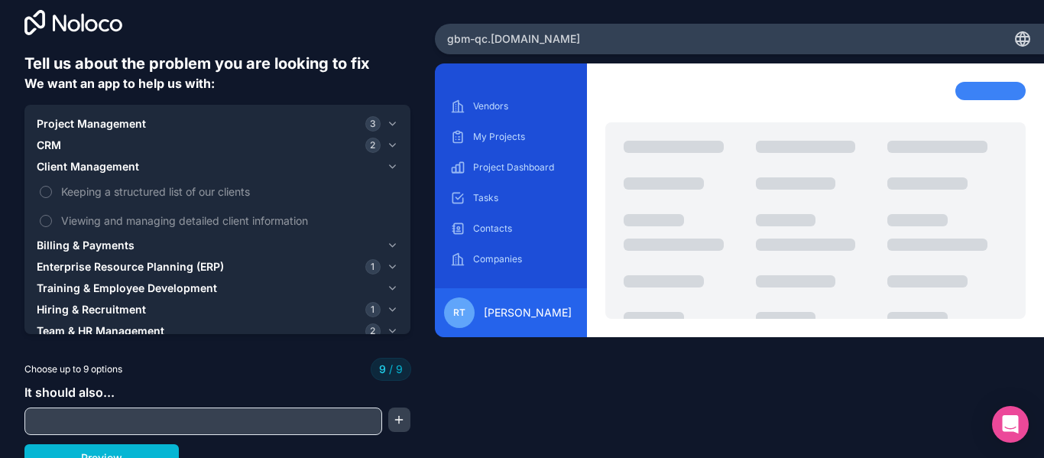
scroll to position [28, 0]
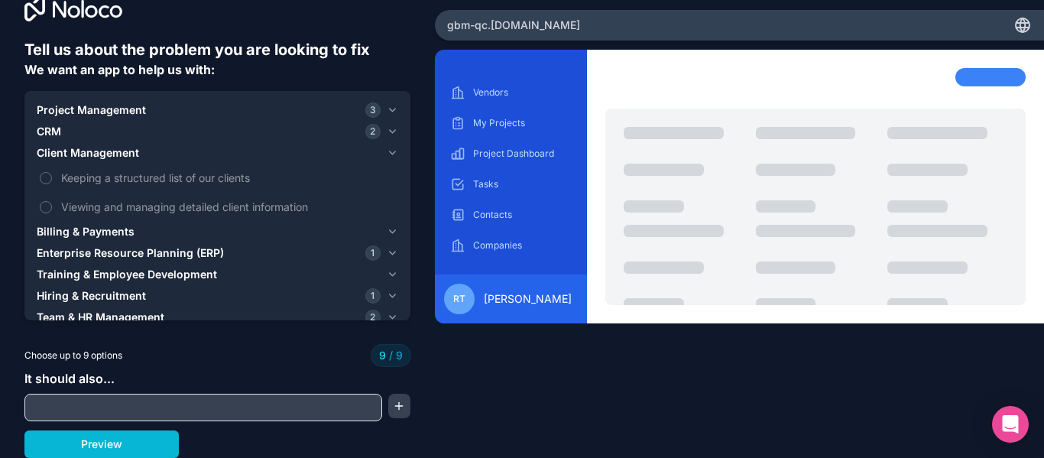
click at [146, 408] on input "text" at bounding box center [203, 407] width 350 height 21
drag, startPoint x: 86, startPoint y: 443, endPoint x: 114, endPoint y: 450, distance: 28.4
click at [88, 443] on button "Preview" at bounding box center [101, 444] width 154 height 28
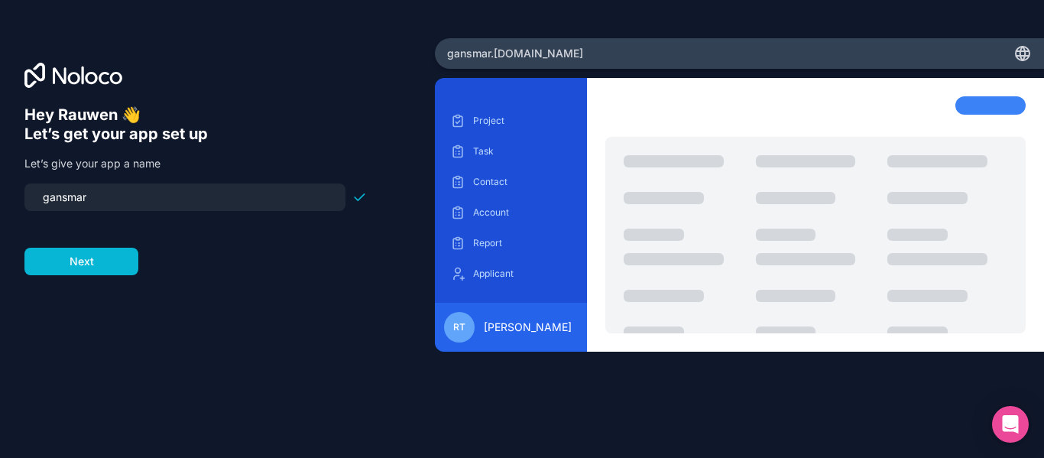
drag, startPoint x: 322, startPoint y: 98, endPoint x: 248, endPoint y: 105, distance: 74.5
click at [70, 73] on icon at bounding box center [74, 78] width 12 height 12
